Goal: Information Seeking & Learning: Learn about a topic

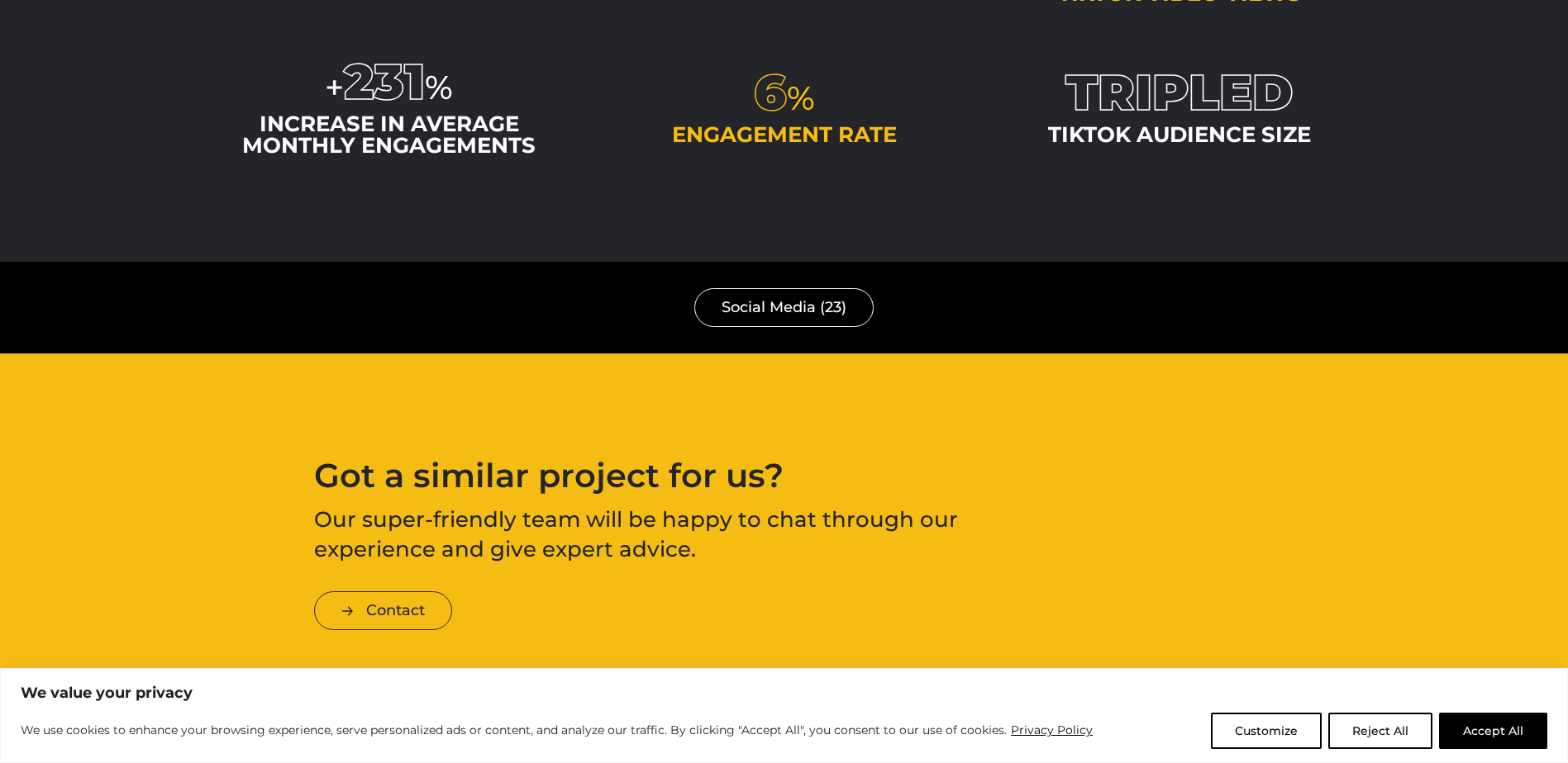
scroll to position [3104, 0]
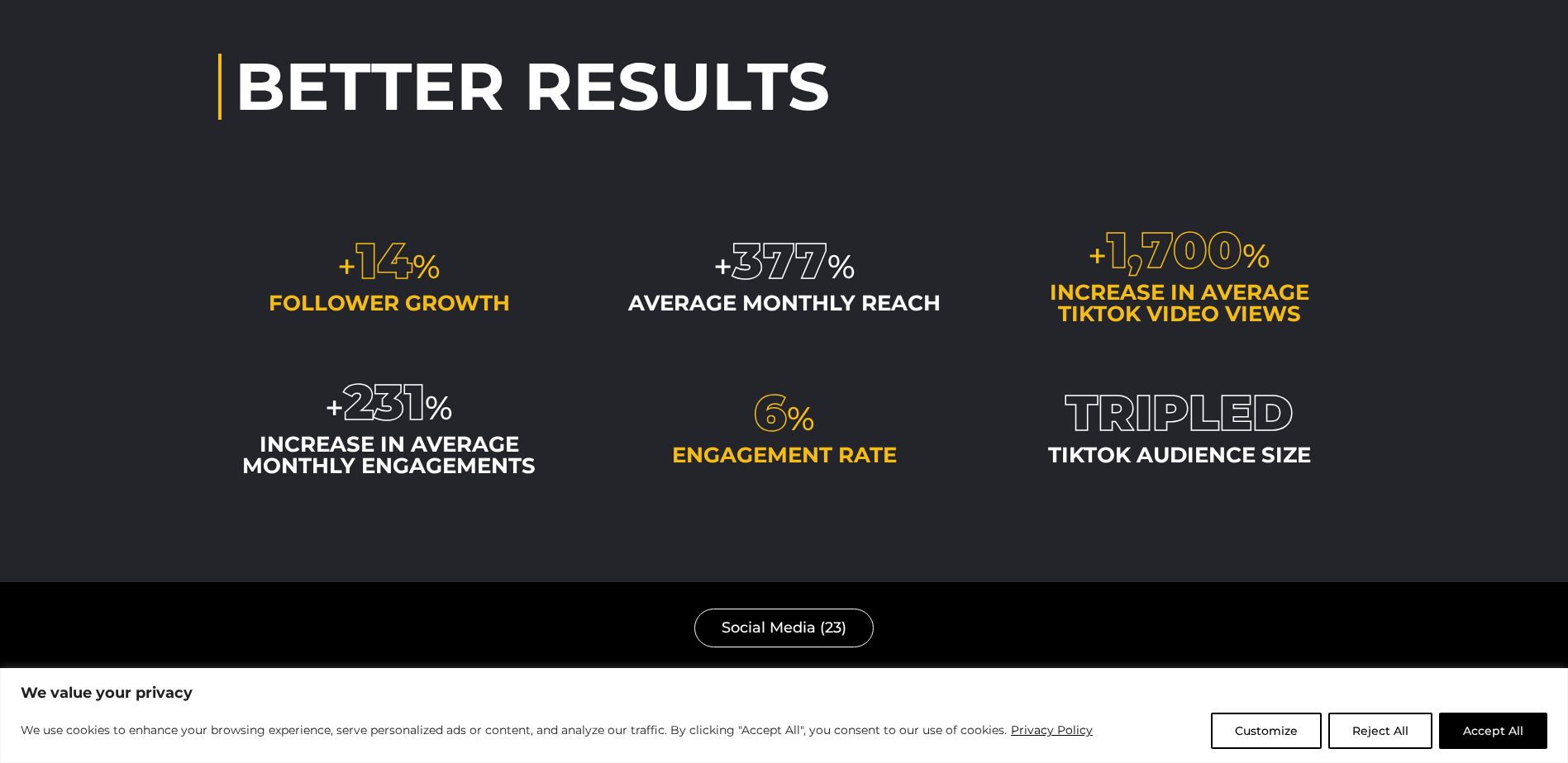
click at [497, 270] on div "+ 14 %" at bounding box center [389, 261] width 342 height 50
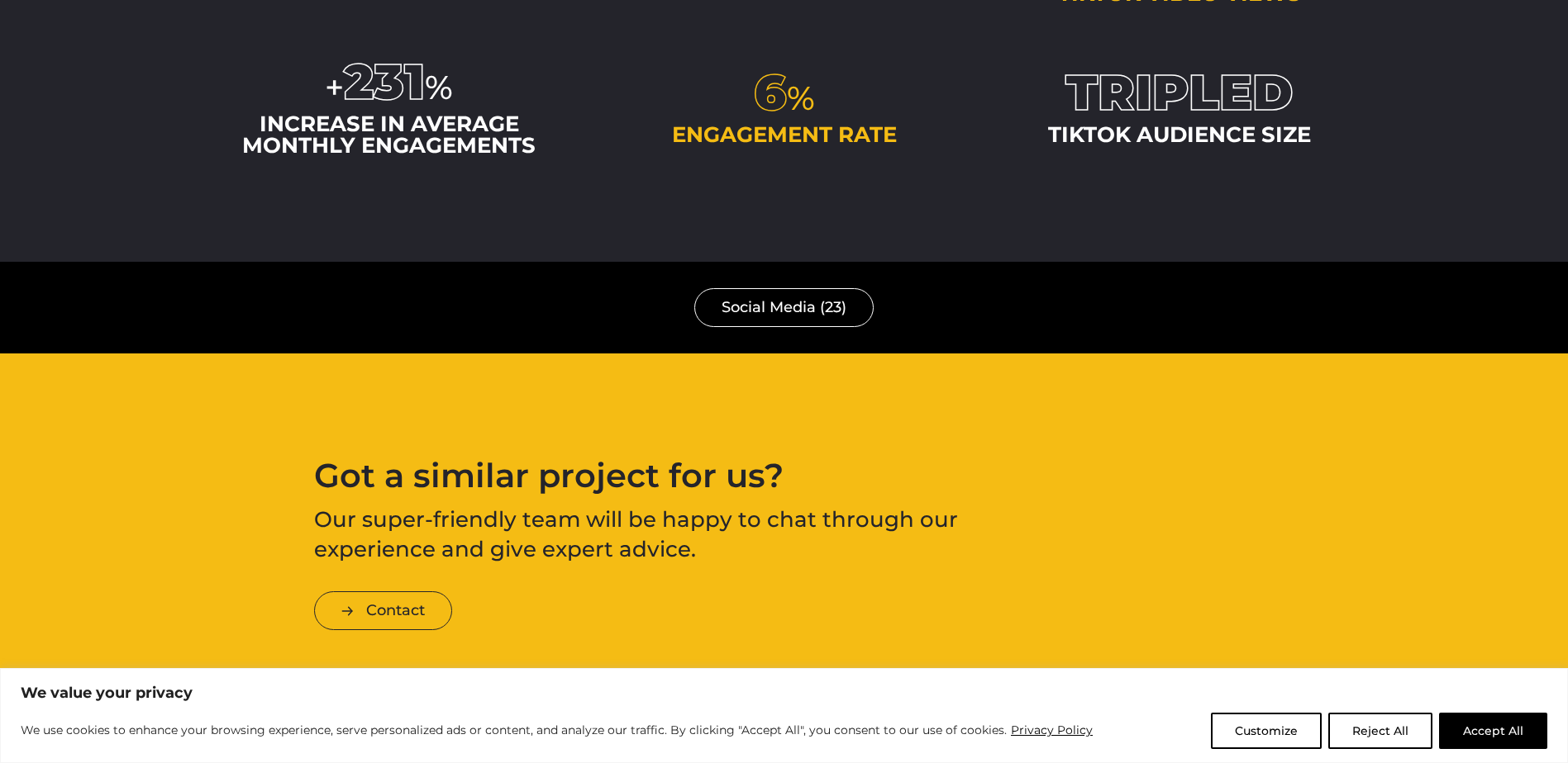
scroll to position [3434, 0]
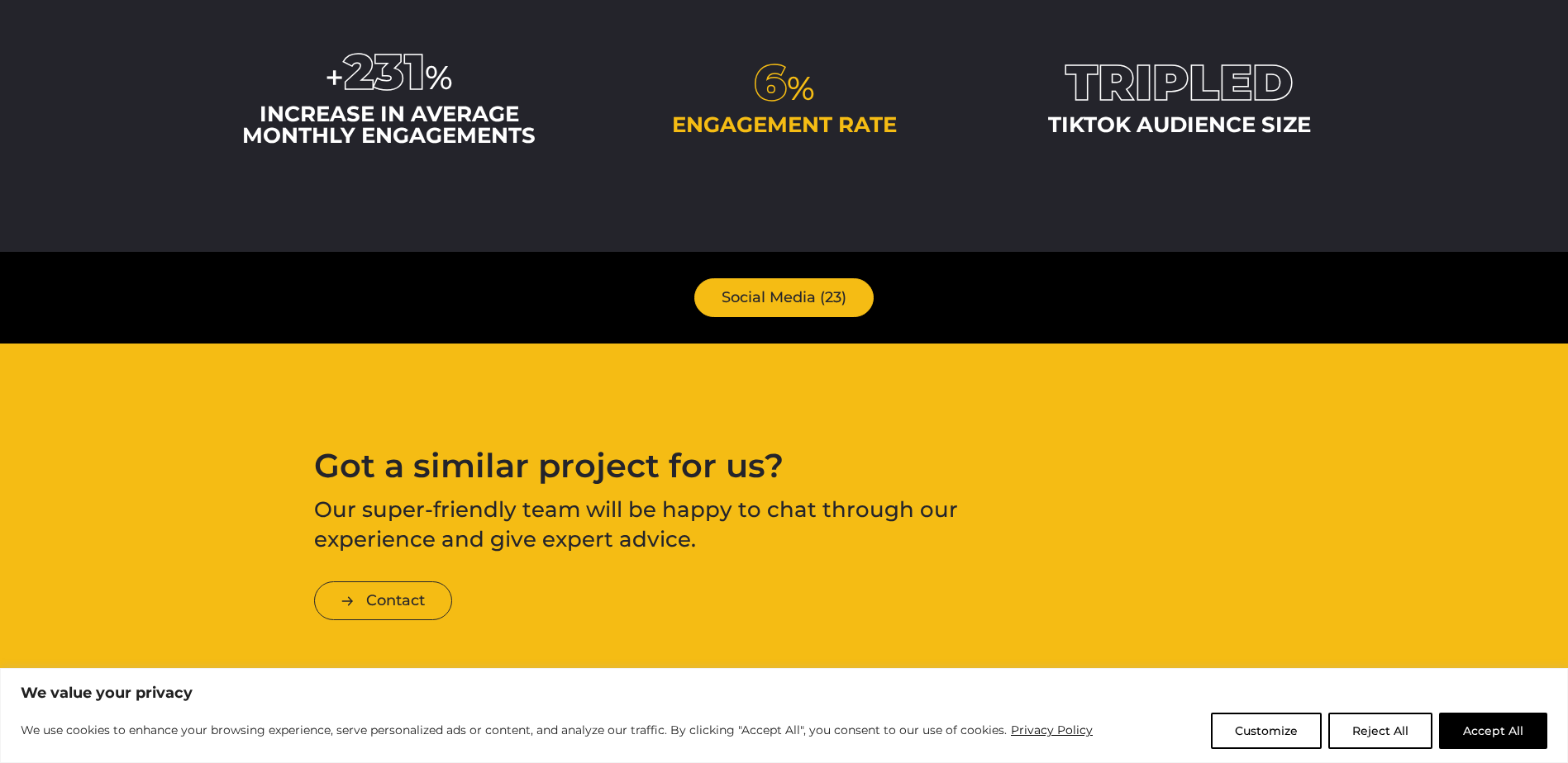
click at [772, 312] on link "Social Media (23)" at bounding box center [784, 298] width 180 height 39
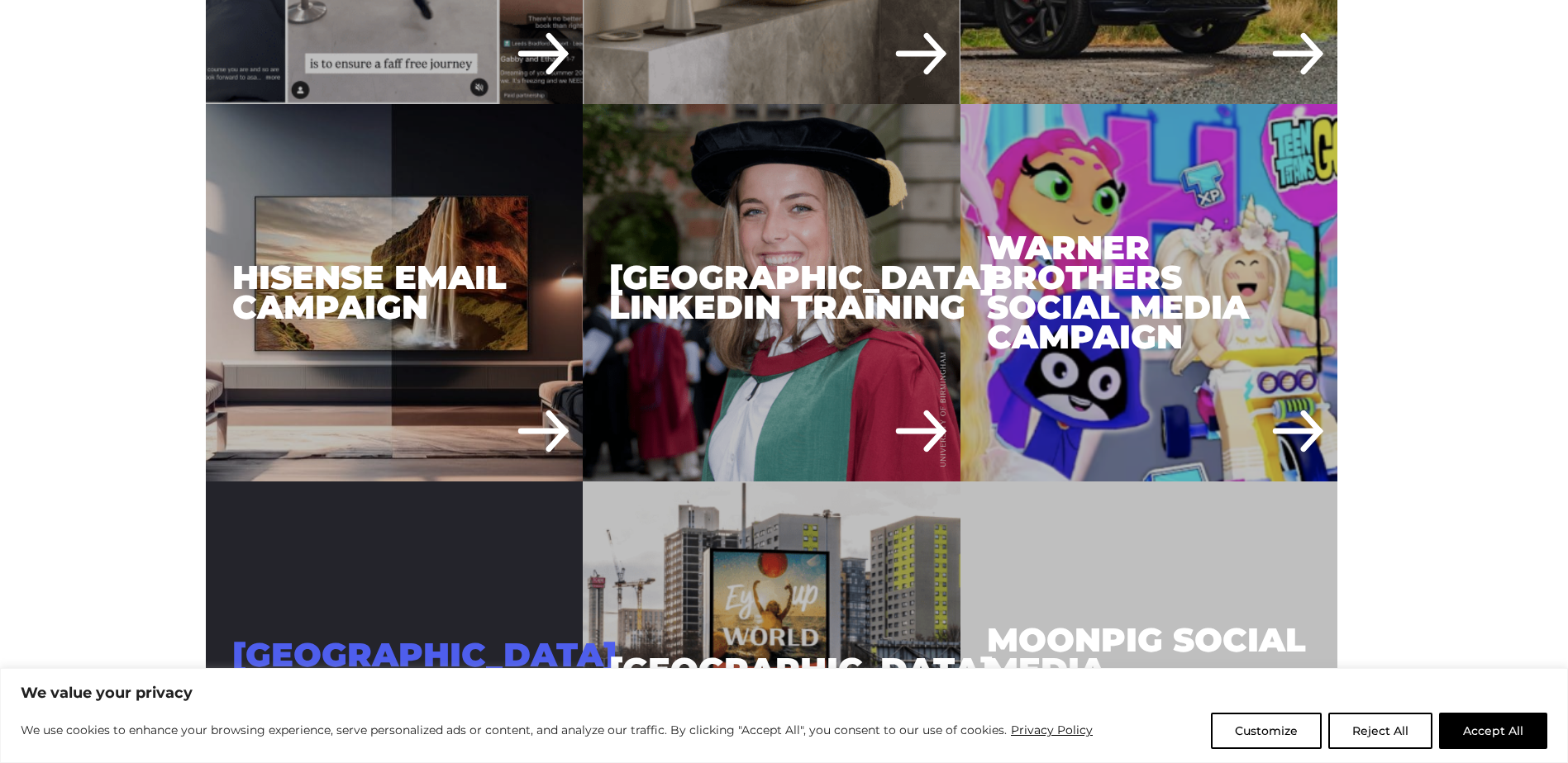
scroll to position [1156, 0]
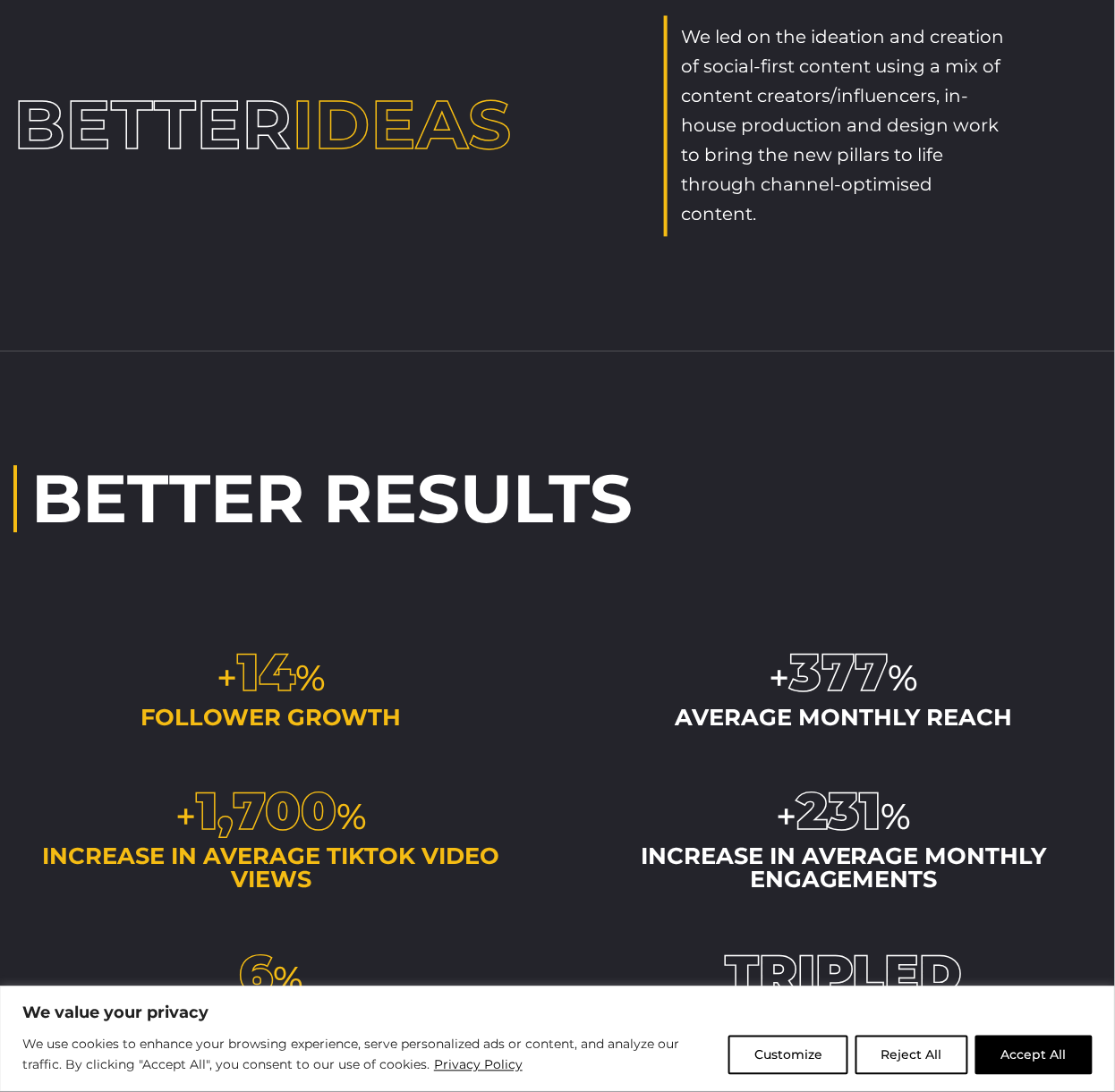
scroll to position [2581, 0]
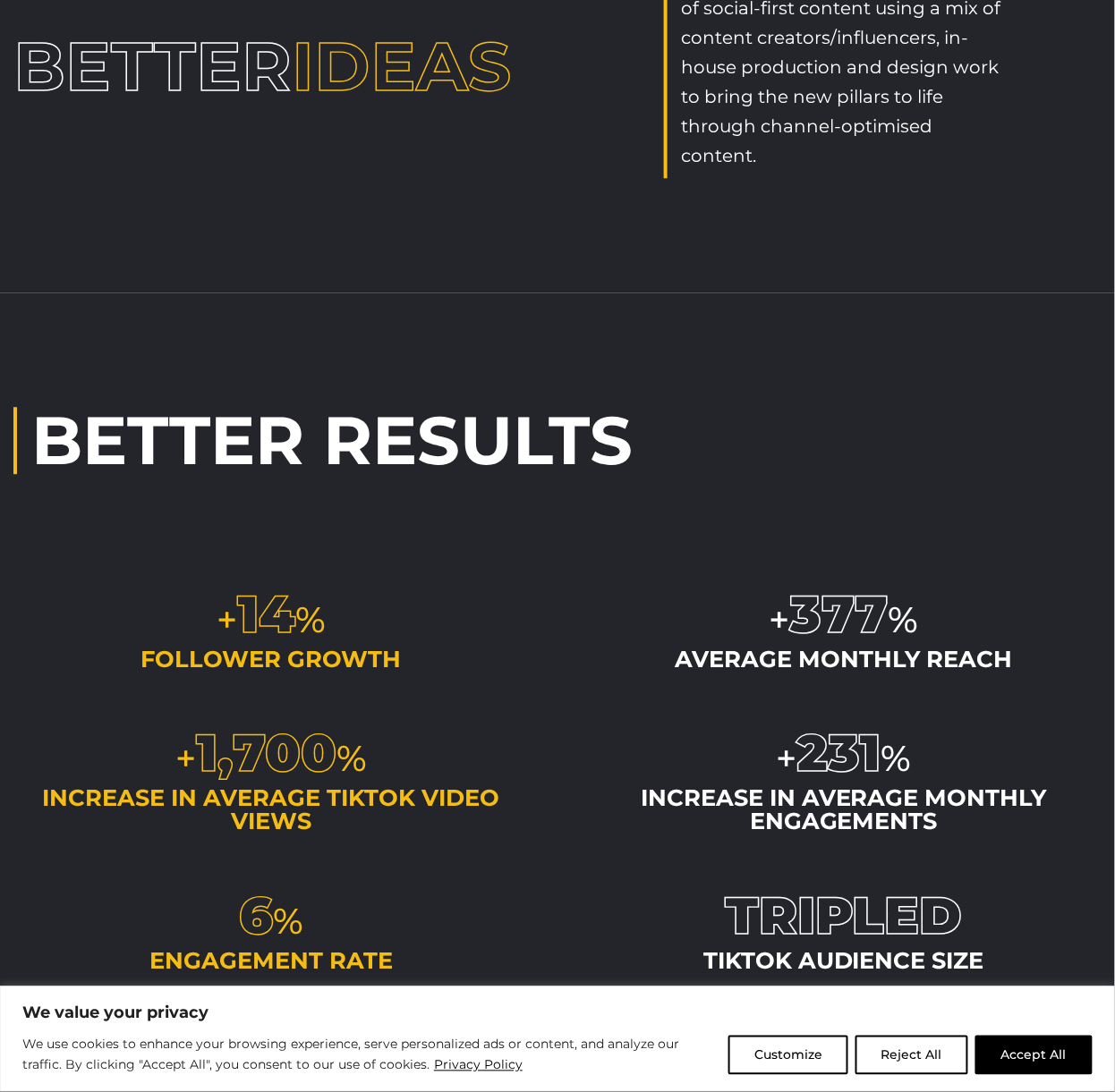
click at [925, 825] on button "Reject All" at bounding box center [911, 1055] width 113 height 39
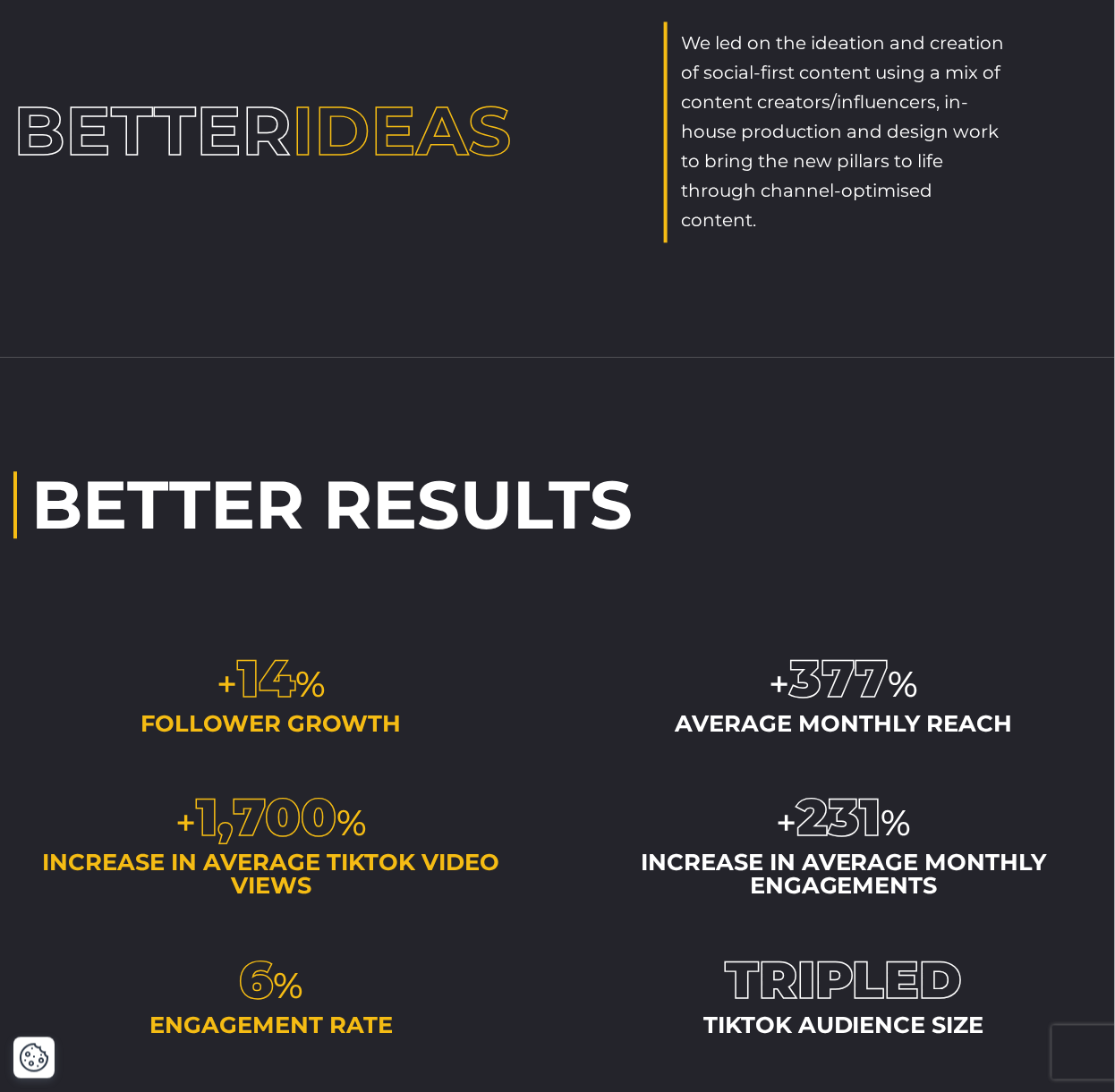
scroll to position [2510, 0]
